Goal: Information Seeking & Learning: Understand process/instructions

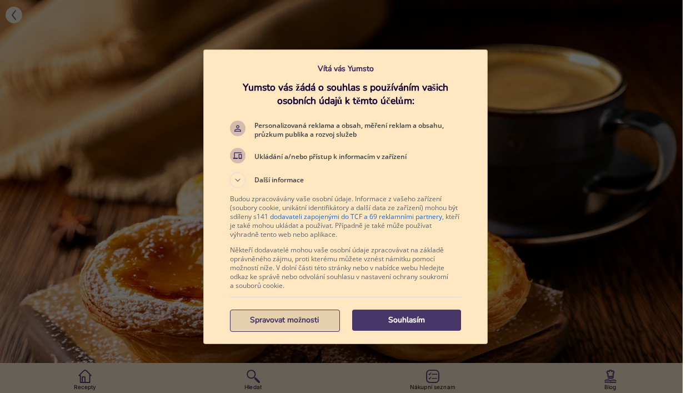
click at [315, 321] on p "Spravovat možnosti" at bounding box center [284, 319] width 109 height 11
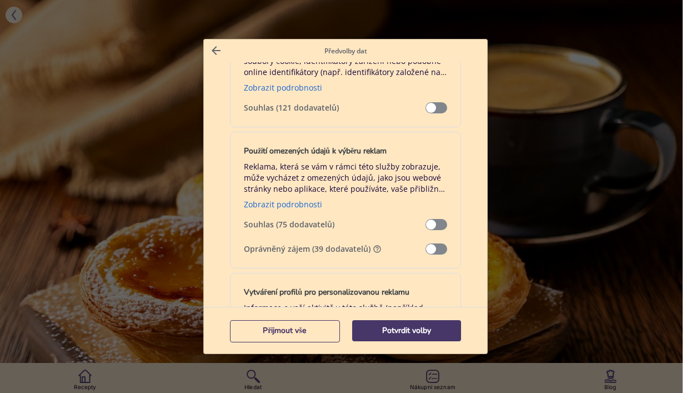
scroll to position [167, 0]
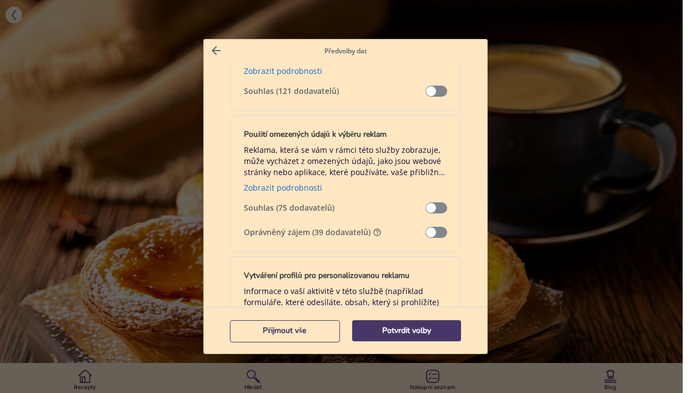
click at [426, 234] on span "Správa dat" at bounding box center [436, 232] width 22 height 11
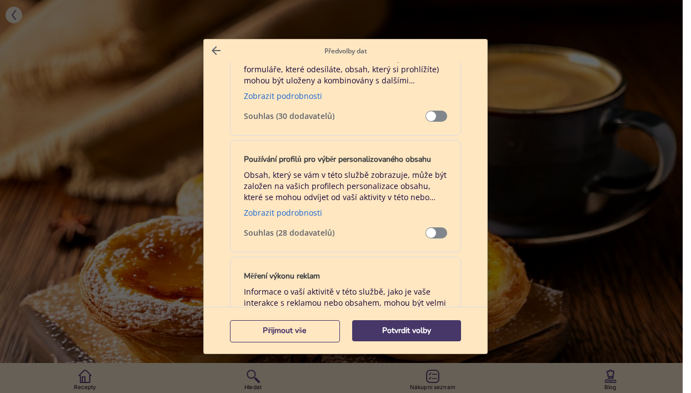
scroll to position [722, 0]
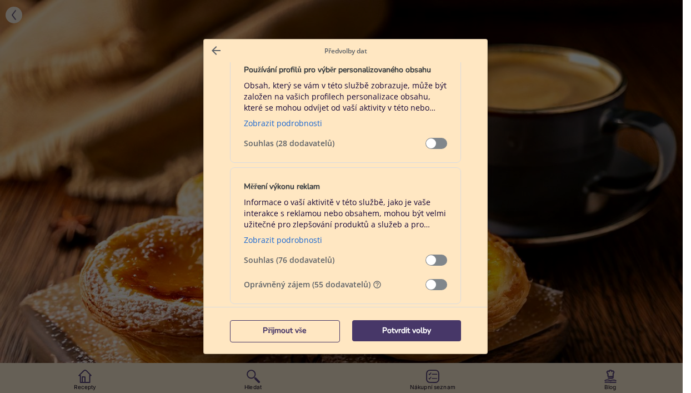
click at [428, 282] on span "Správa dat" at bounding box center [436, 284] width 22 height 11
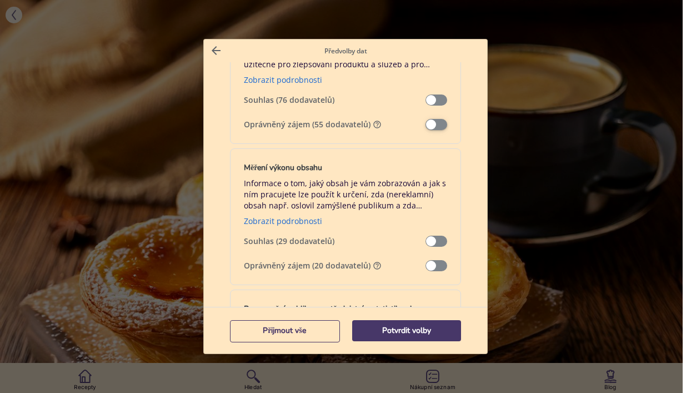
scroll to position [888, 0]
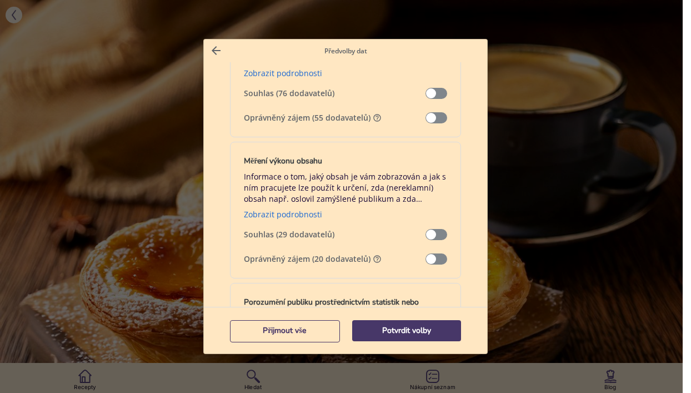
click at [425, 260] on span "Správa dat" at bounding box center [436, 258] width 22 height 11
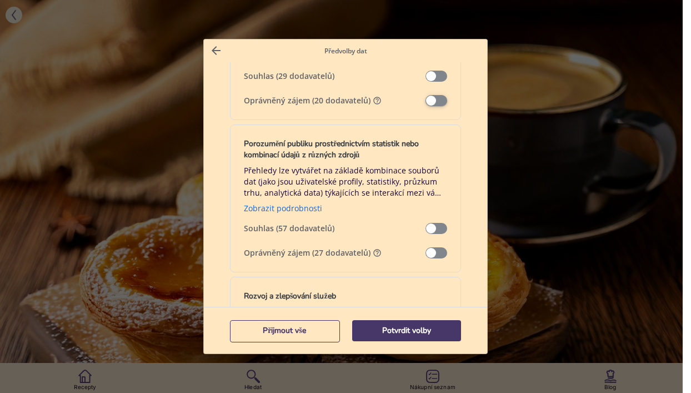
scroll to position [1055, 0]
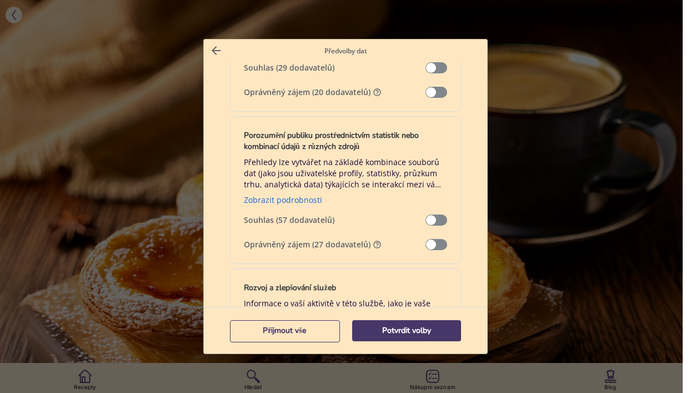
click at [426, 245] on span "Správa dat" at bounding box center [436, 244] width 22 height 11
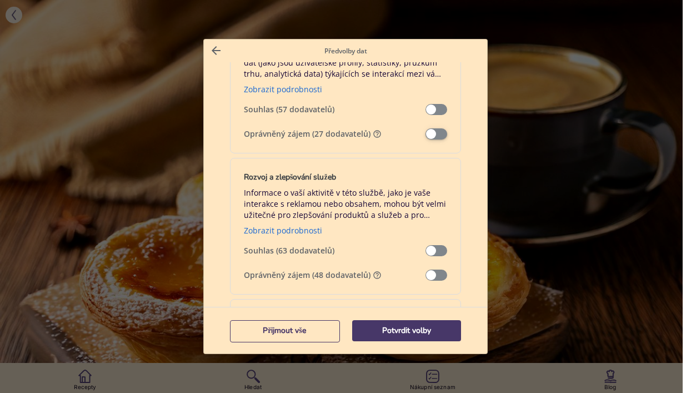
scroll to position [1166, 0]
click at [425, 279] on span "Správa dat" at bounding box center [436, 274] width 22 height 11
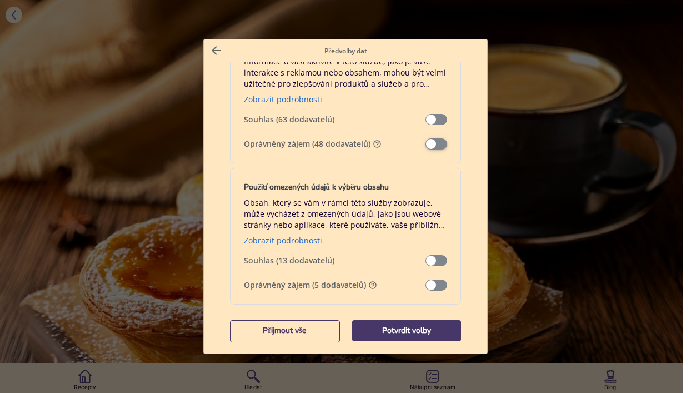
scroll to position [1333, 0]
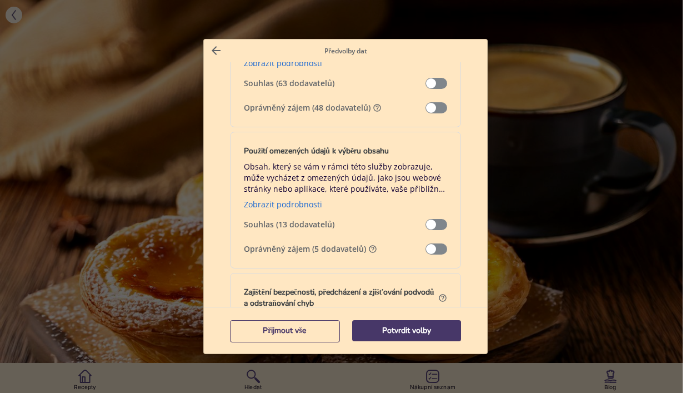
click at [426, 249] on span "Správa dat" at bounding box center [436, 248] width 22 height 11
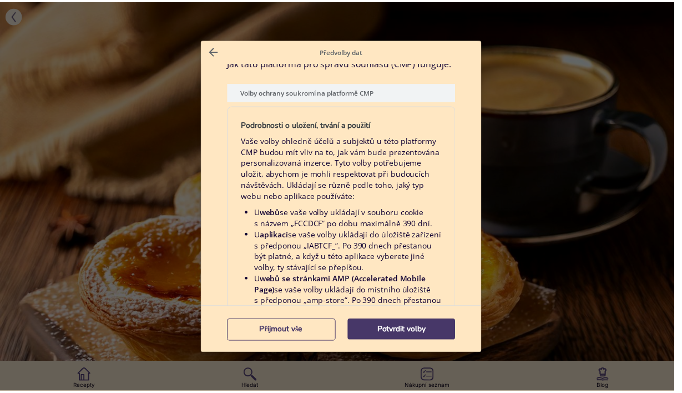
scroll to position [2366, 0]
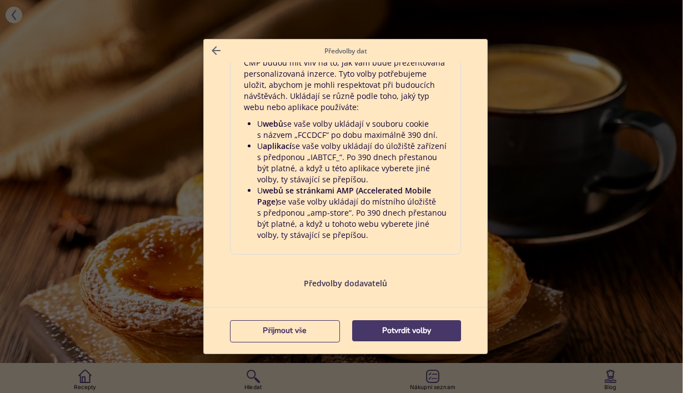
click at [369, 282] on p "Předvolby dodavatelů" at bounding box center [345, 283] width 231 height 11
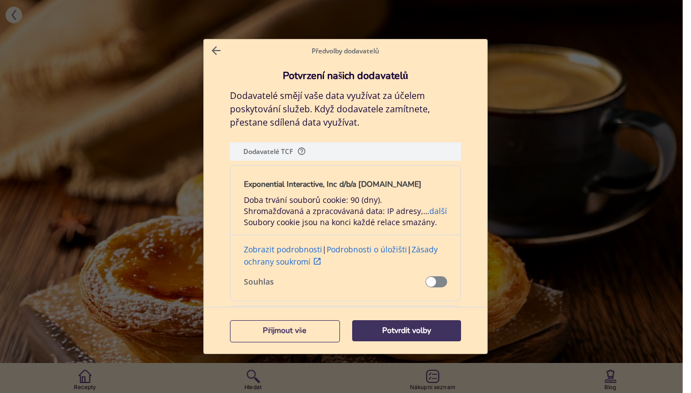
click at [374, 337] on button "Potvrdit volby" at bounding box center [406, 330] width 109 height 21
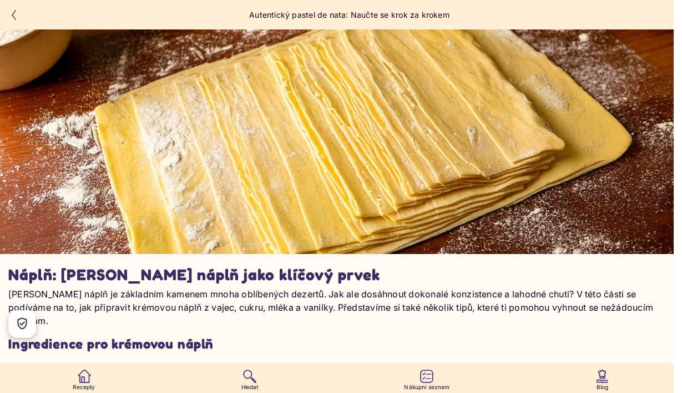
scroll to position [2931, 0]
